Goal: Information Seeking & Learning: Check status

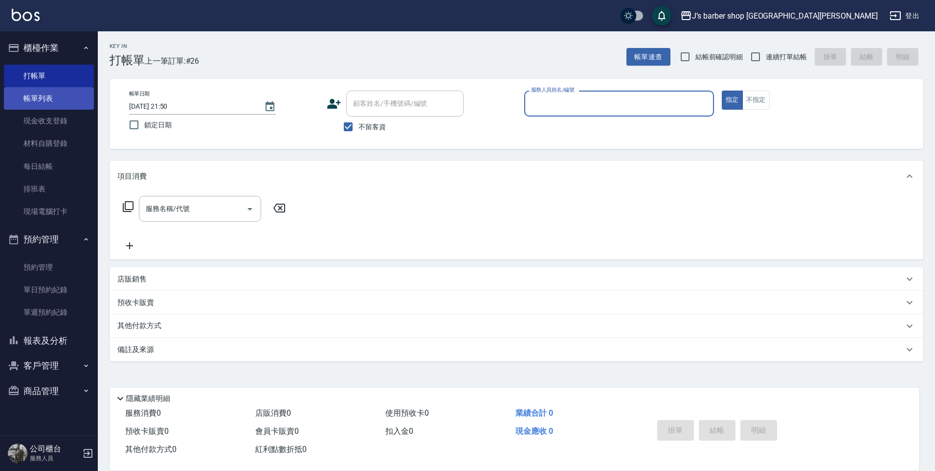
drag, startPoint x: 43, startPoint y: 95, endPoint x: 50, endPoint y: 92, distance: 8.1
click at [44, 96] on link "帳單列表" at bounding box center [49, 98] width 90 height 22
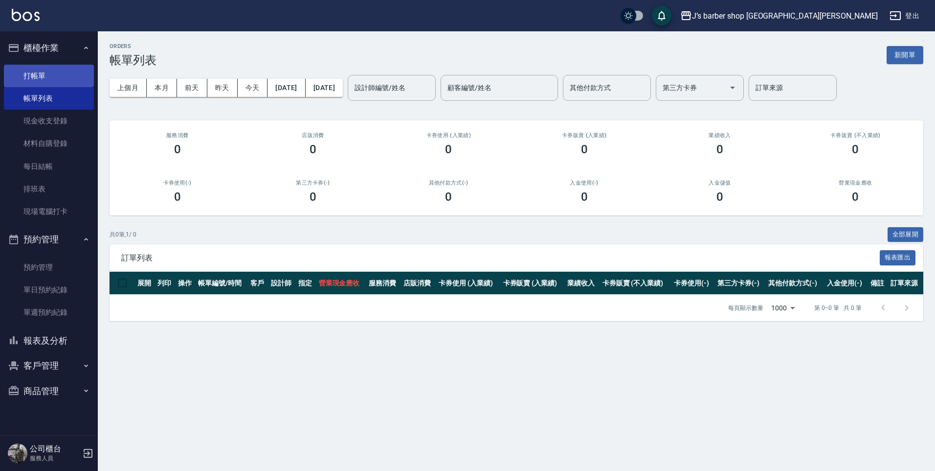
click at [50, 79] on link "打帳單" at bounding box center [49, 76] width 90 height 22
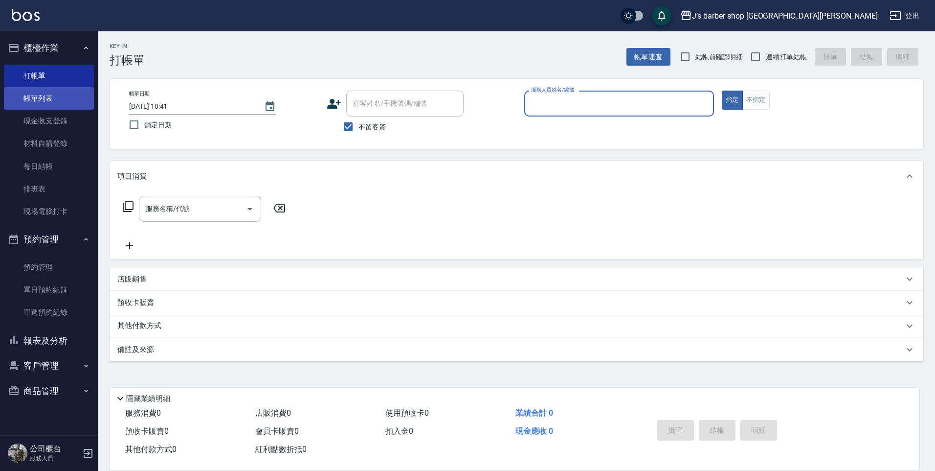
click at [50, 89] on link "帳單列表" at bounding box center [49, 98] width 90 height 22
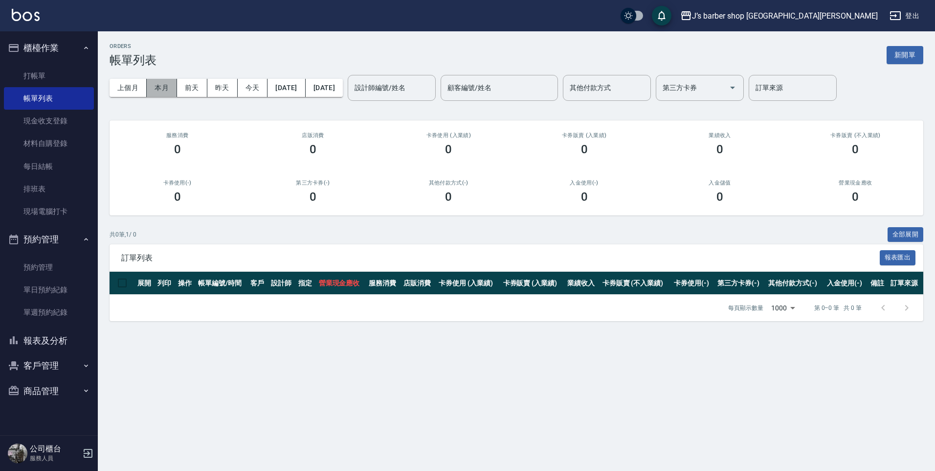
click at [169, 91] on button "本月" at bounding box center [162, 88] width 30 height 18
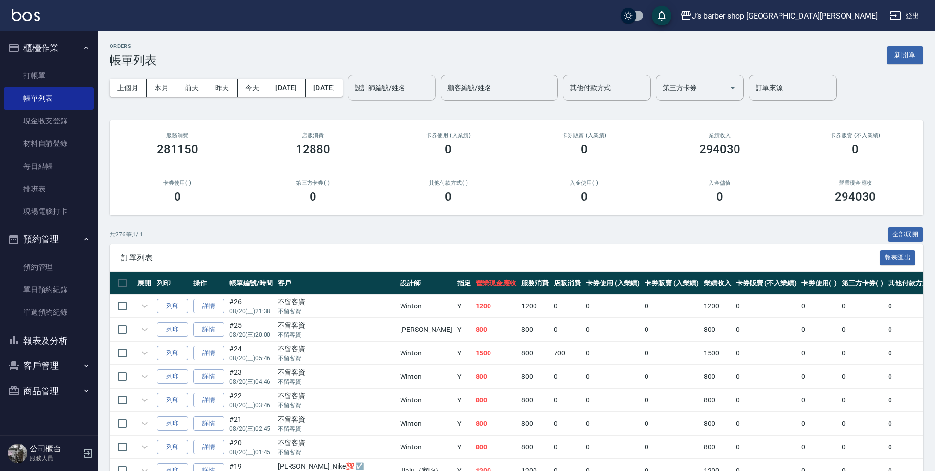
click at [403, 96] on div "設計師編號/姓名" at bounding box center [392, 88] width 88 height 26
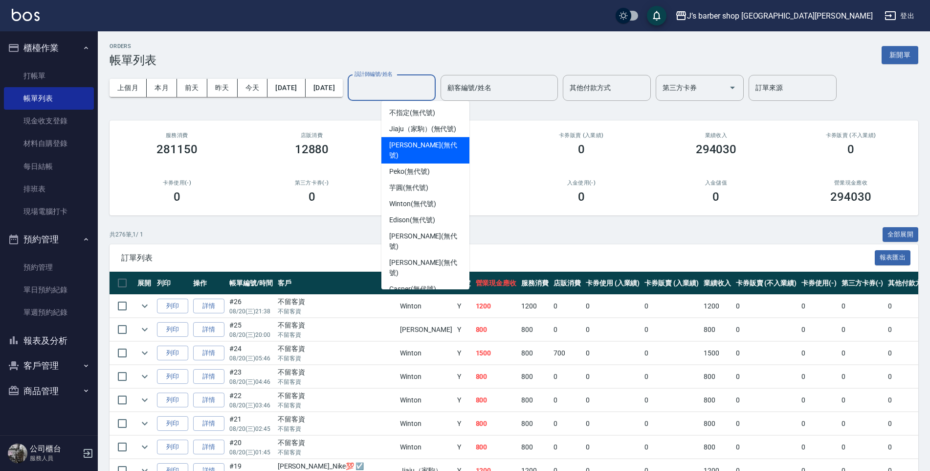
click at [403, 146] on span "[PERSON_NAME] (無代號)" at bounding box center [425, 150] width 72 height 21
type input "[PERSON_NAME](無代號)"
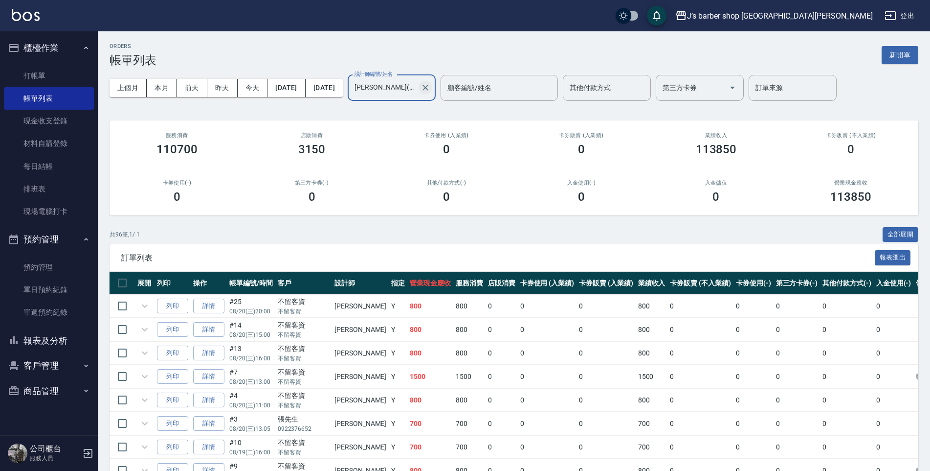
click at [430, 88] on icon "Clear" at bounding box center [426, 88] width 10 height 10
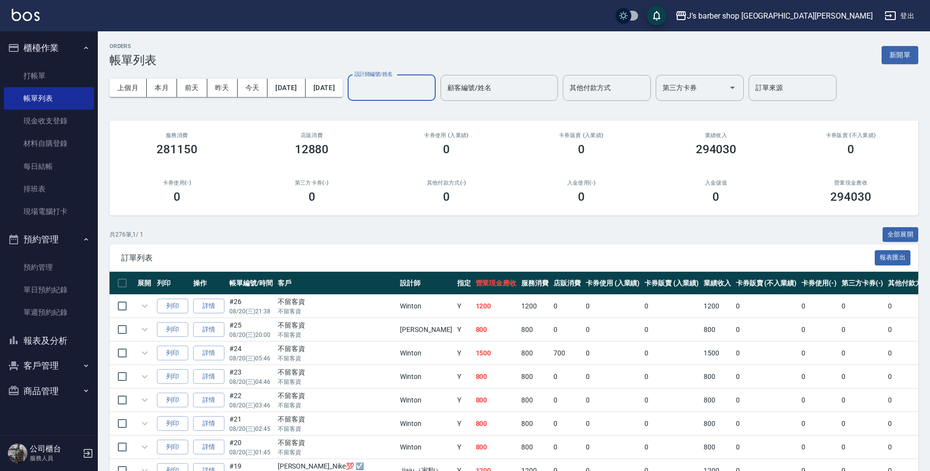
click at [431, 89] on input "設計師編號/姓名" at bounding box center [391, 87] width 79 height 17
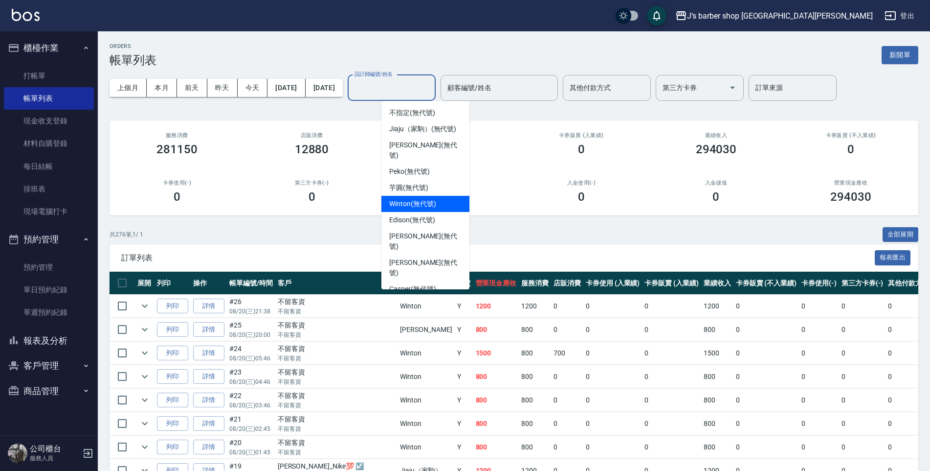
click at [406, 199] on span "Winton (無代號)" at bounding box center [412, 204] width 46 height 10
type input "Winton(無代號)"
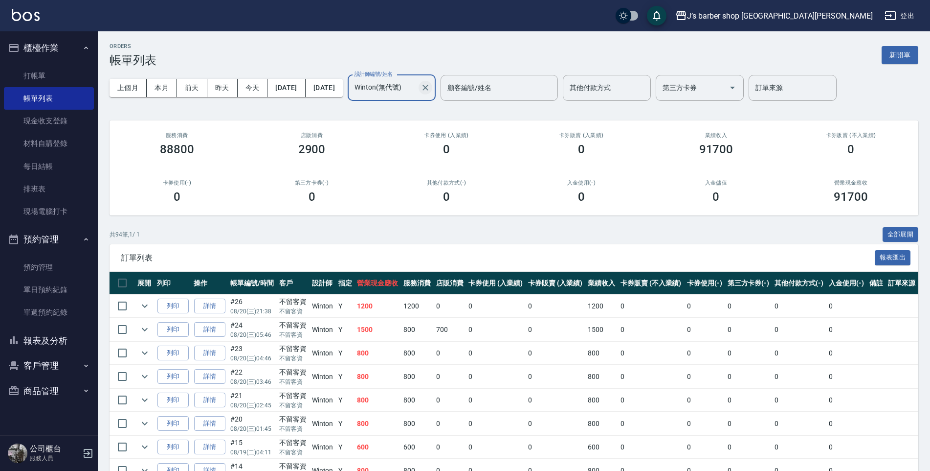
click at [430, 89] on icon "Clear" at bounding box center [426, 88] width 10 height 10
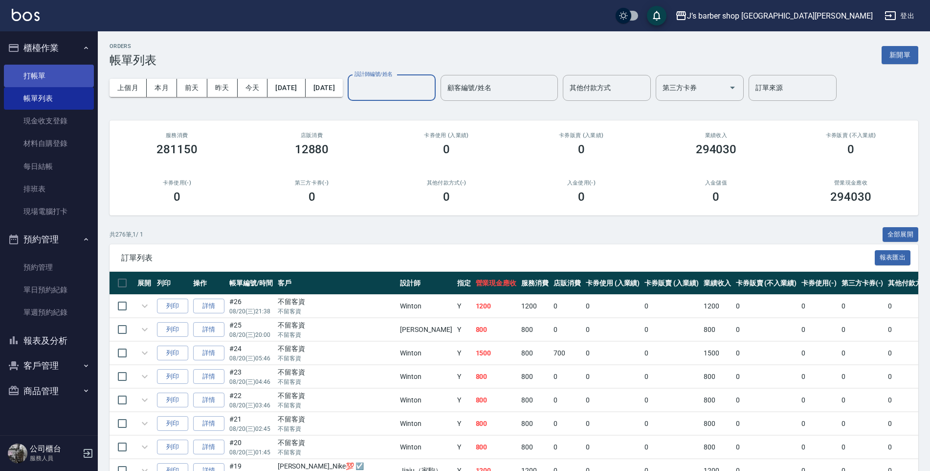
click at [40, 78] on link "打帳單" at bounding box center [49, 76] width 90 height 22
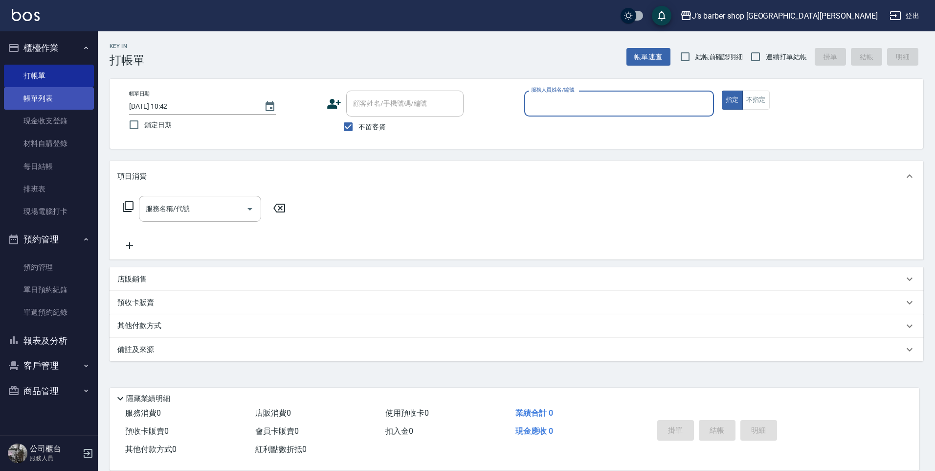
click at [42, 93] on link "帳單列表" at bounding box center [49, 98] width 90 height 22
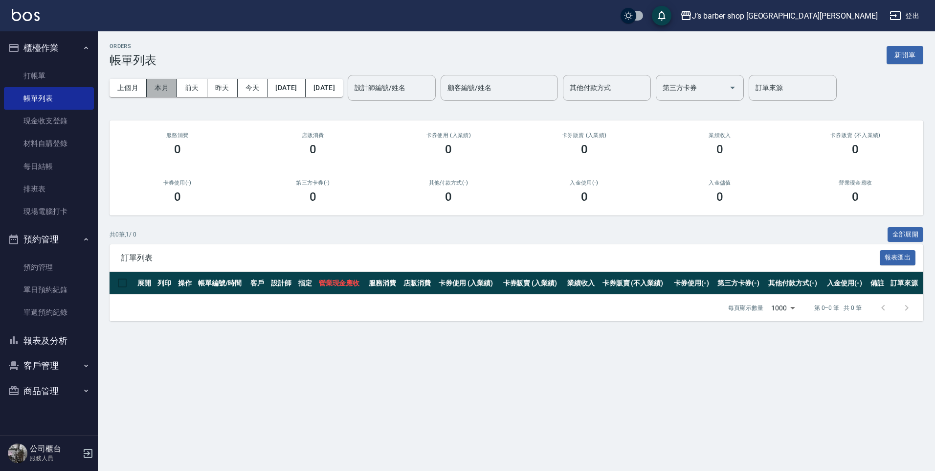
click at [171, 89] on button "本月" at bounding box center [162, 88] width 30 height 18
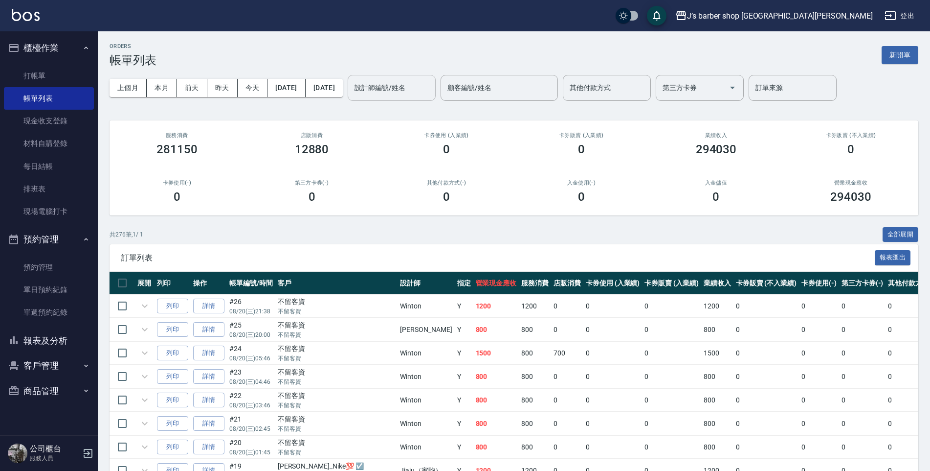
click at [425, 92] on div "設計師編號/姓名 設計師編號/姓名" at bounding box center [392, 88] width 88 height 26
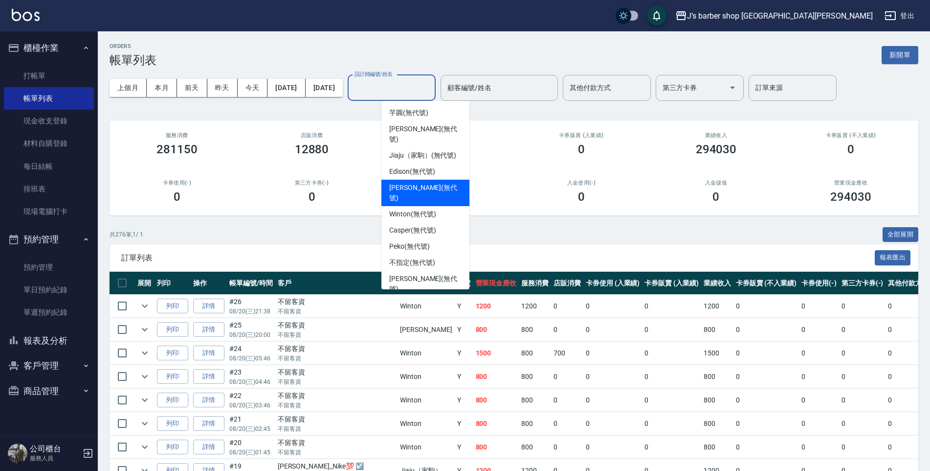
click at [416, 182] on span "[PERSON_NAME] (無代號)" at bounding box center [425, 192] width 72 height 21
type input "[PERSON_NAME](無代號)"
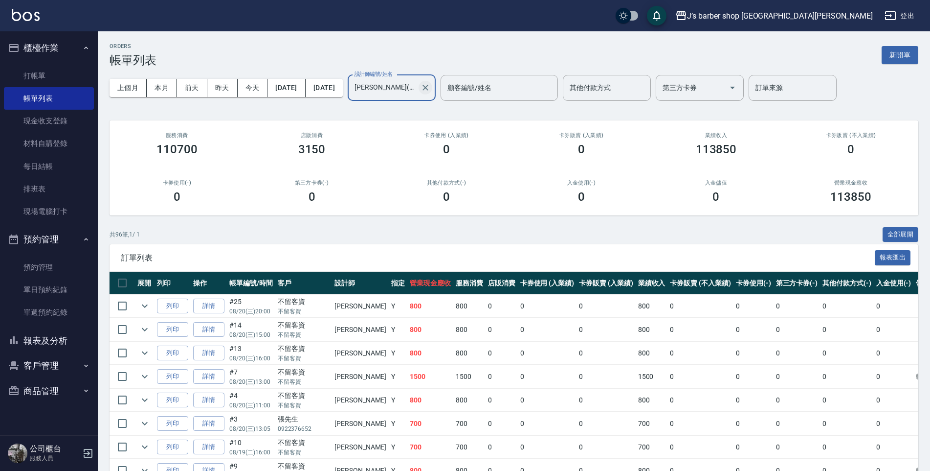
click at [430, 91] on icon "Clear" at bounding box center [426, 88] width 10 height 10
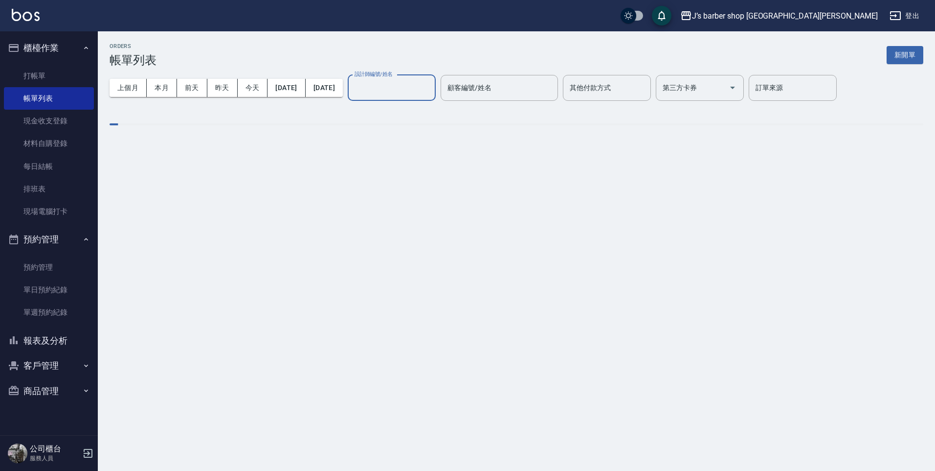
click at [426, 92] on input "設計師編號/姓名" at bounding box center [391, 87] width 79 height 17
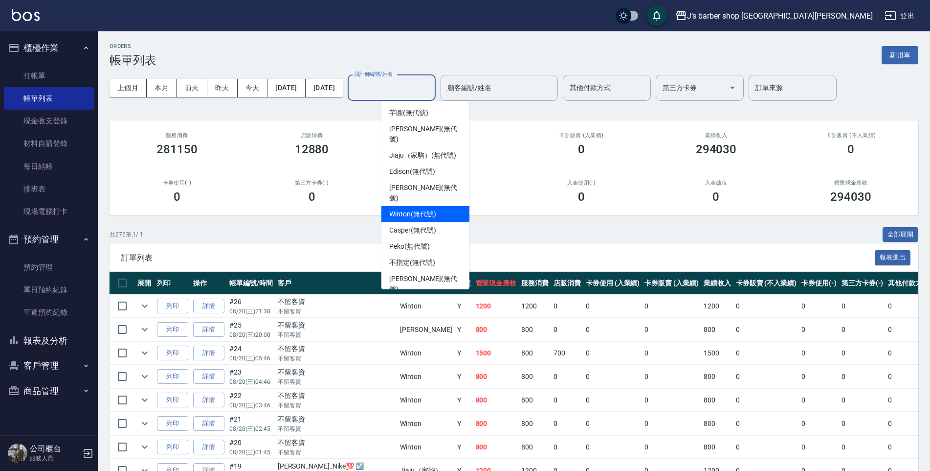
click at [407, 209] on span "Winton (無代號)" at bounding box center [412, 214] width 46 height 10
type input "Winton(無代號)"
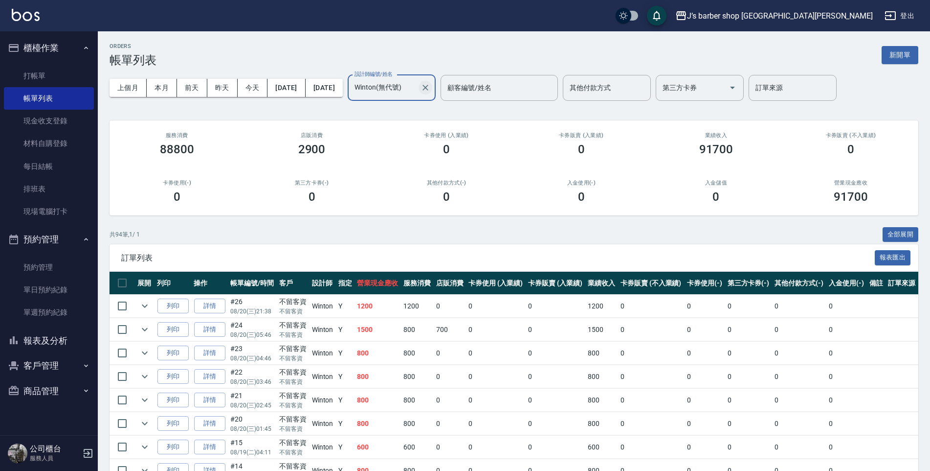
click at [430, 89] on icon "Clear" at bounding box center [426, 88] width 10 height 10
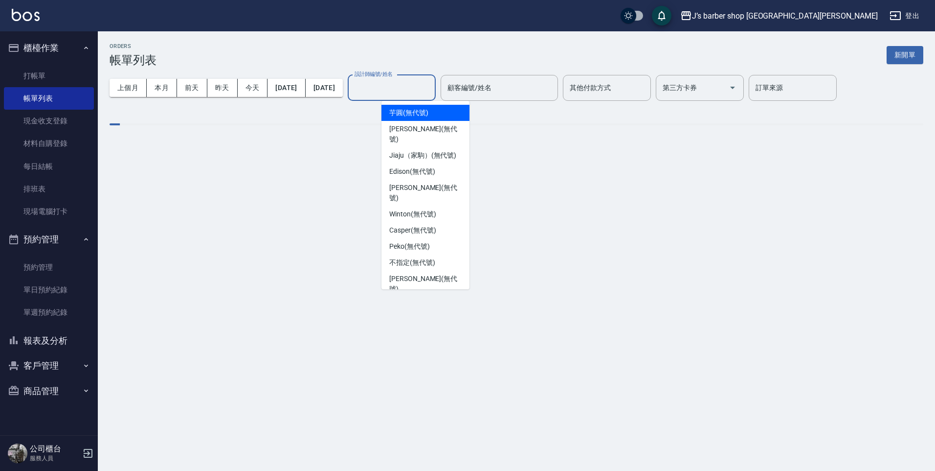
click at [431, 90] on input "設計師編號/姓名" at bounding box center [391, 87] width 79 height 17
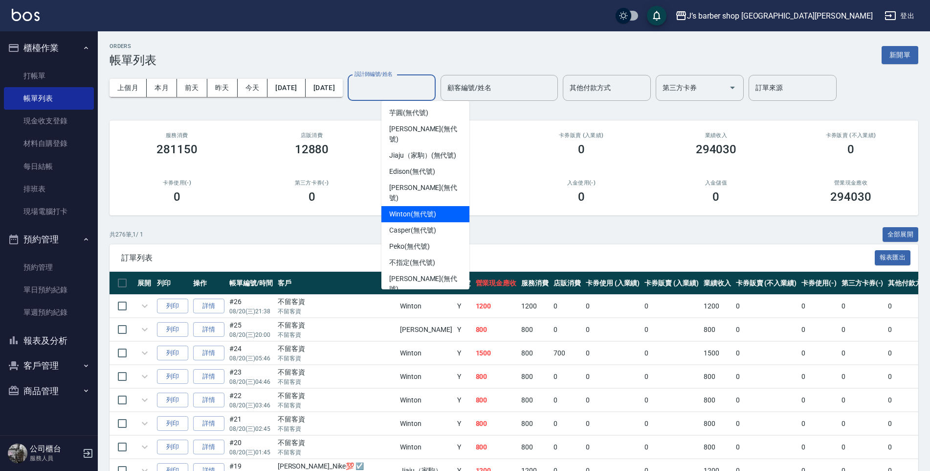
click at [407, 209] on span "Winton (無代號)" at bounding box center [412, 214] width 46 height 10
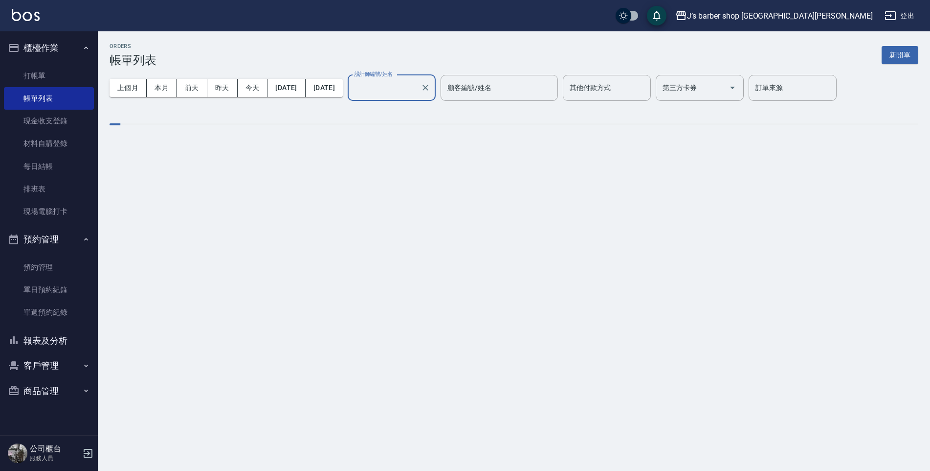
type input "Winton(無代號)"
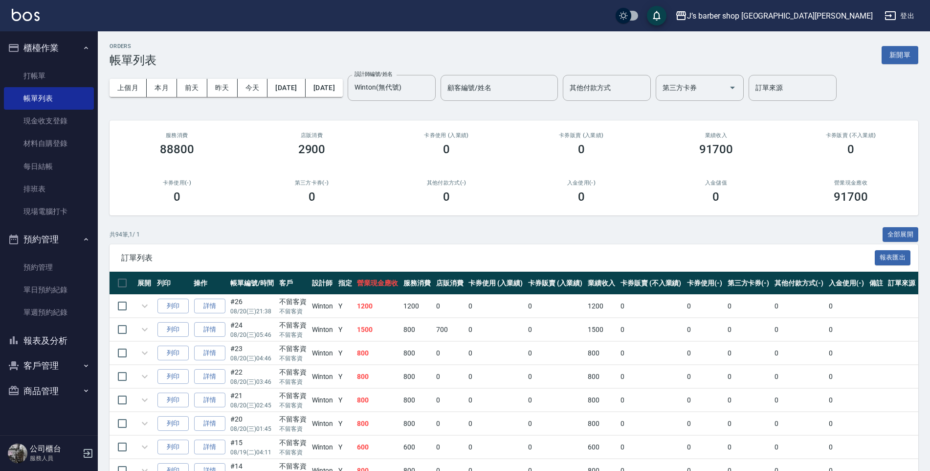
click at [428, 88] on icon "Clear" at bounding box center [426, 88] width 6 height 6
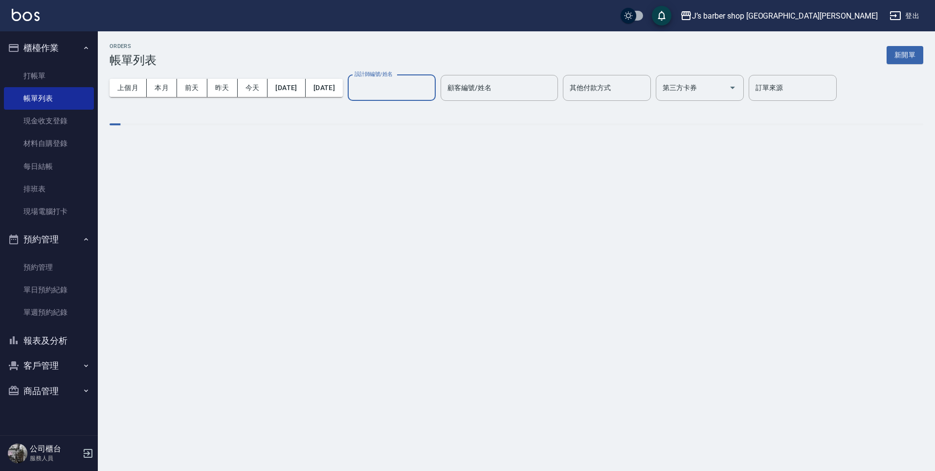
click at [431, 88] on input "設計師編號/姓名" at bounding box center [391, 87] width 79 height 17
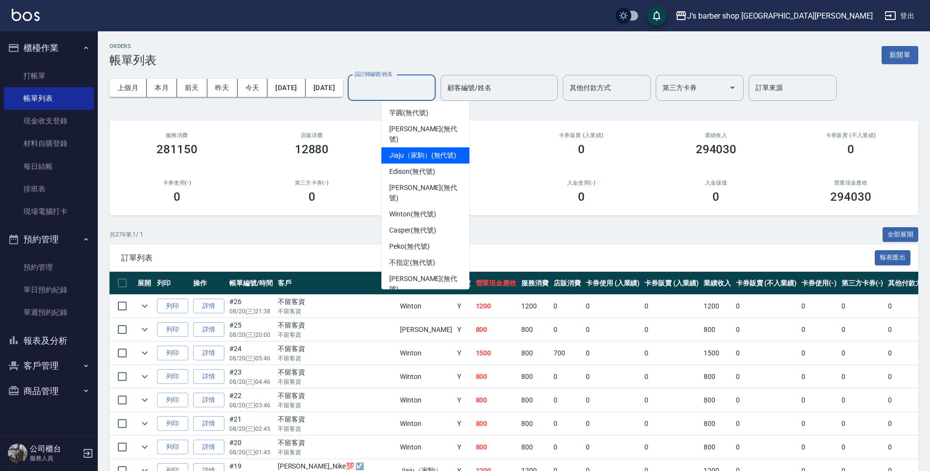
click at [410, 150] on span "Jiaju（家駒） (無代號)" at bounding box center [422, 155] width 67 height 10
type input "Jiaju（家駒）(無代號)"
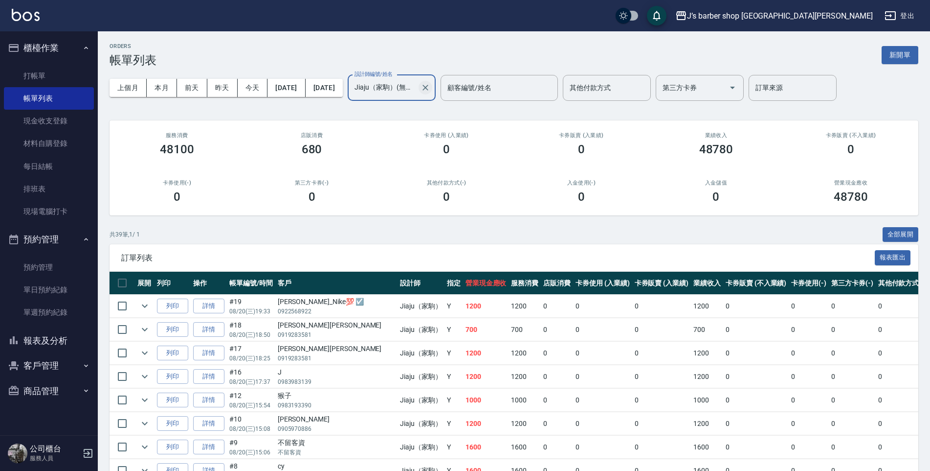
click at [430, 92] on icon "Clear" at bounding box center [426, 88] width 10 height 10
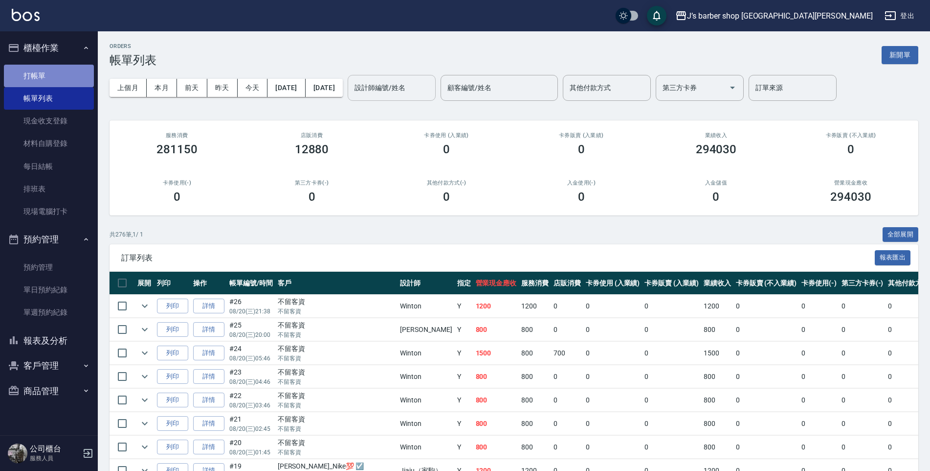
click at [70, 80] on link "打帳單" at bounding box center [49, 76] width 90 height 22
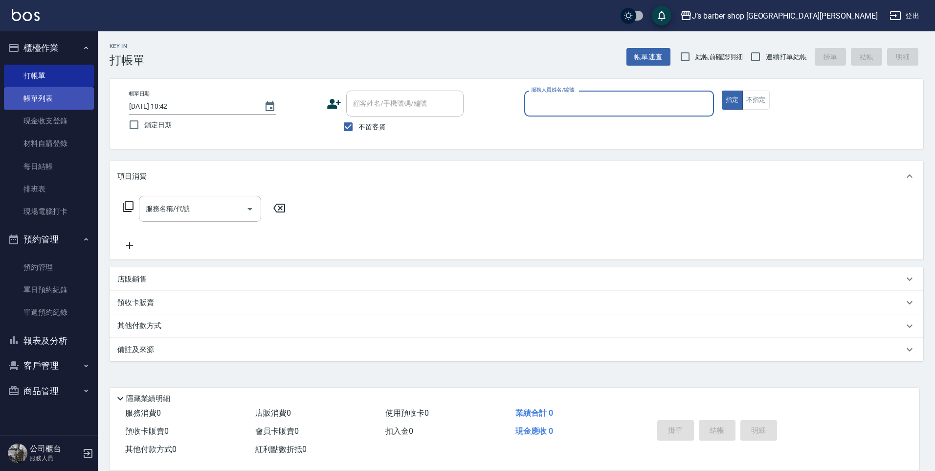
click at [66, 97] on link "帳單列表" at bounding box center [49, 98] width 90 height 22
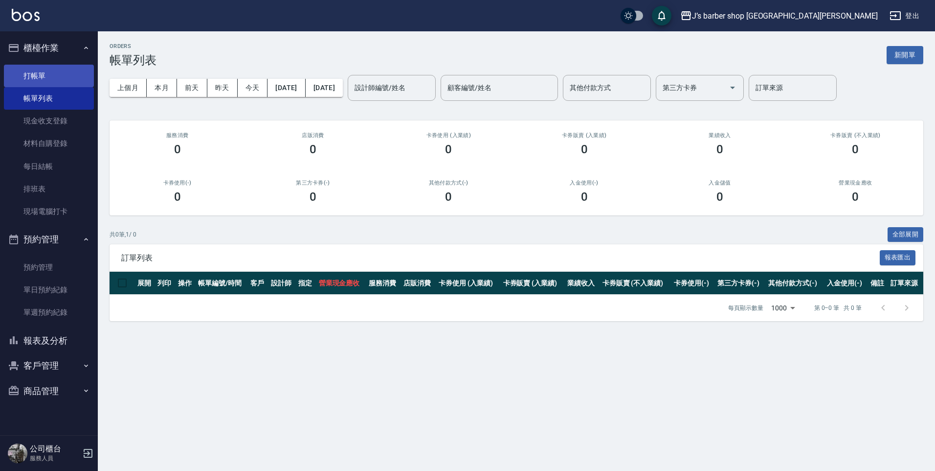
click at [41, 85] on link "打帳單" at bounding box center [49, 76] width 90 height 22
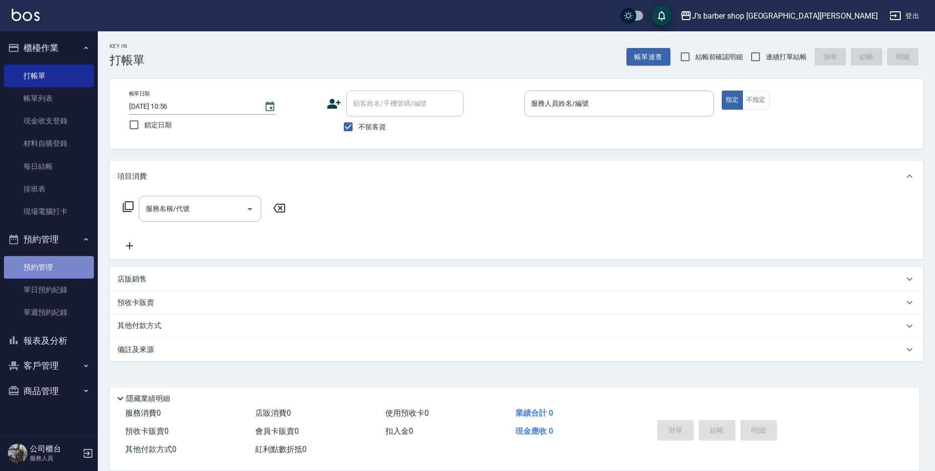
drag, startPoint x: 45, startPoint y: 269, endPoint x: 39, endPoint y: 272, distance: 6.8
click at [44, 269] on link "預約管理" at bounding box center [49, 267] width 90 height 22
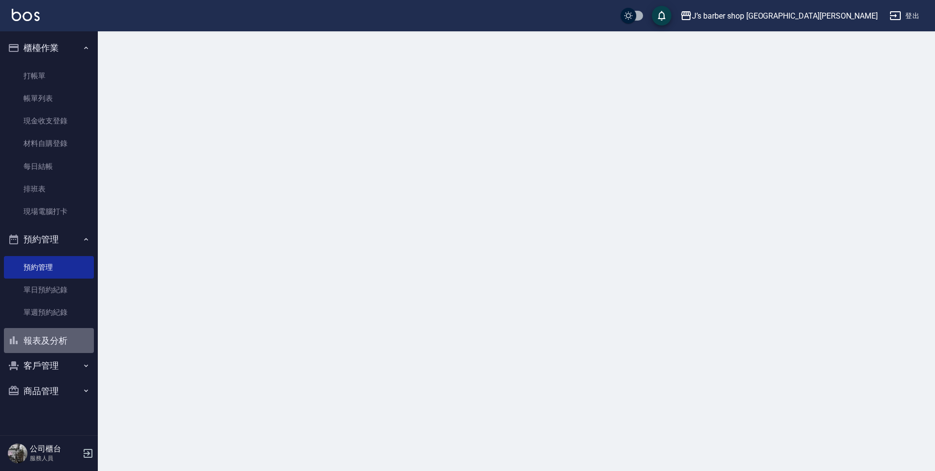
click at [56, 347] on button "報表及分析" at bounding box center [49, 340] width 90 height 25
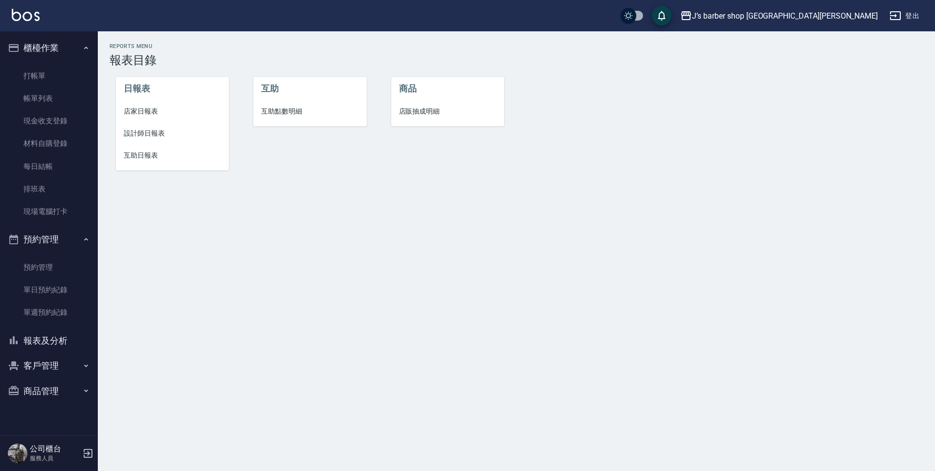
click at [155, 134] on span "設計師日報表" at bounding box center [173, 133] width 98 height 10
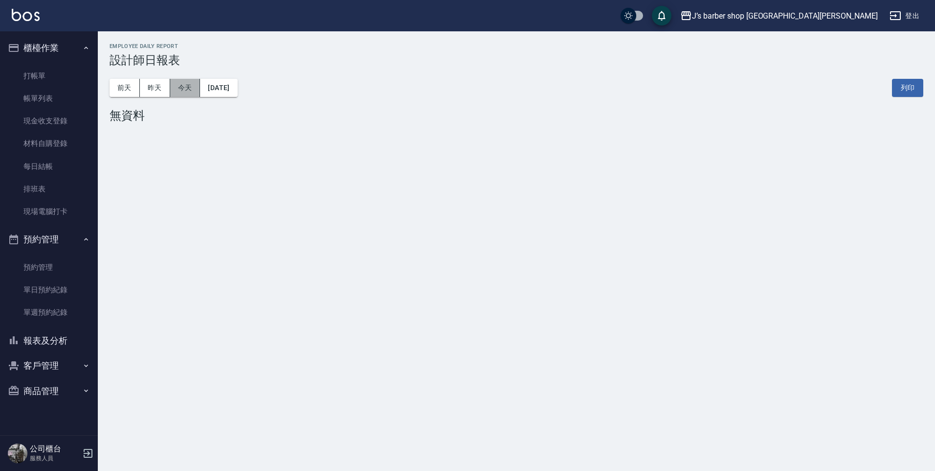
click at [172, 88] on button "今天" at bounding box center [185, 88] width 30 height 18
click at [154, 86] on button "昨天" at bounding box center [155, 88] width 30 height 18
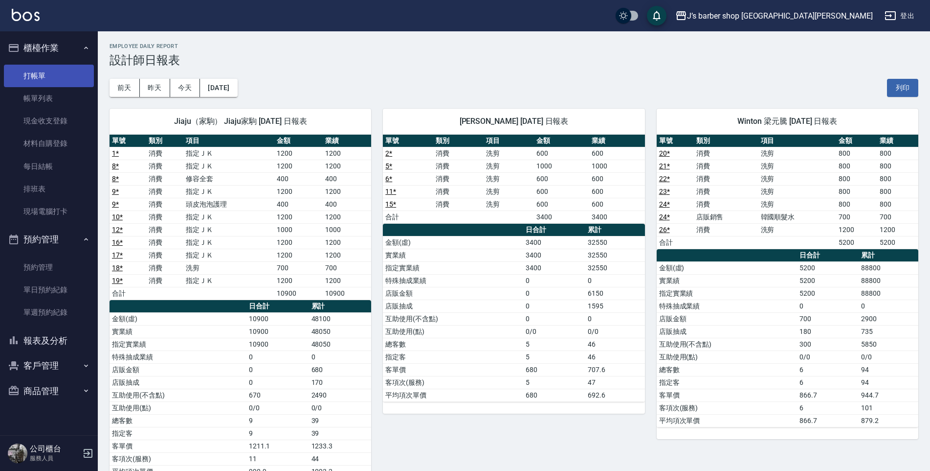
click at [27, 84] on link "打帳單" at bounding box center [49, 76] width 90 height 22
